Goal: Check status

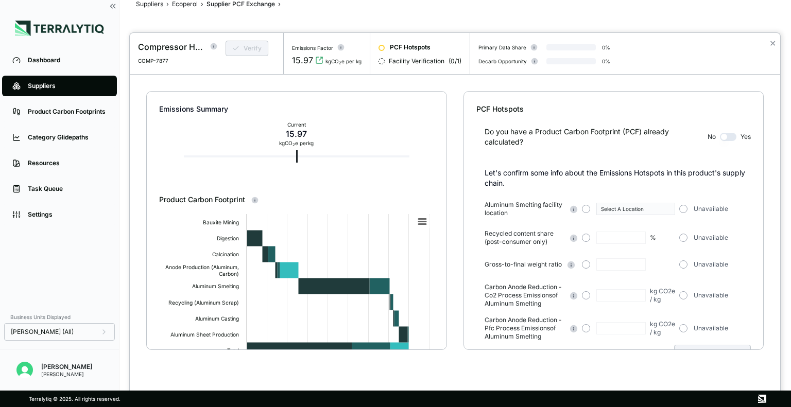
scroll to position [31, 0]
